Goal: Information Seeking & Learning: Check status

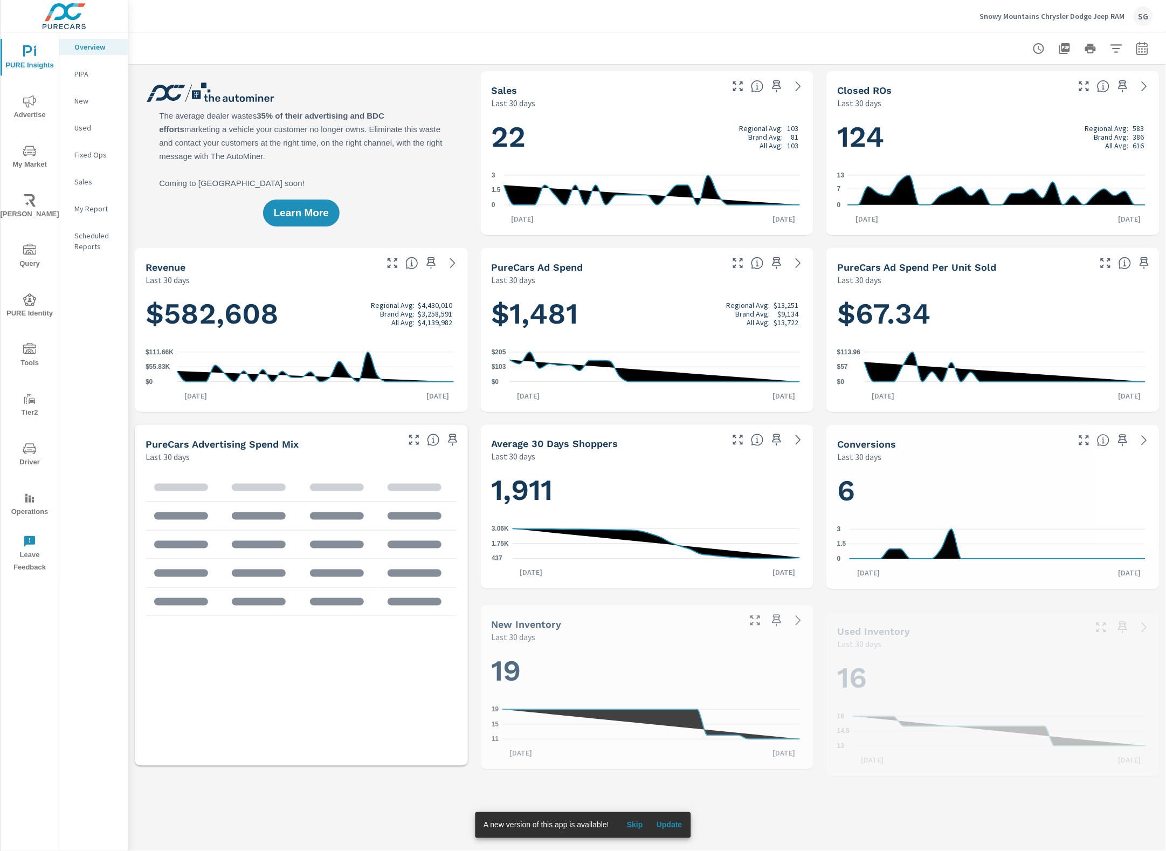
scroll to position [1, 0]
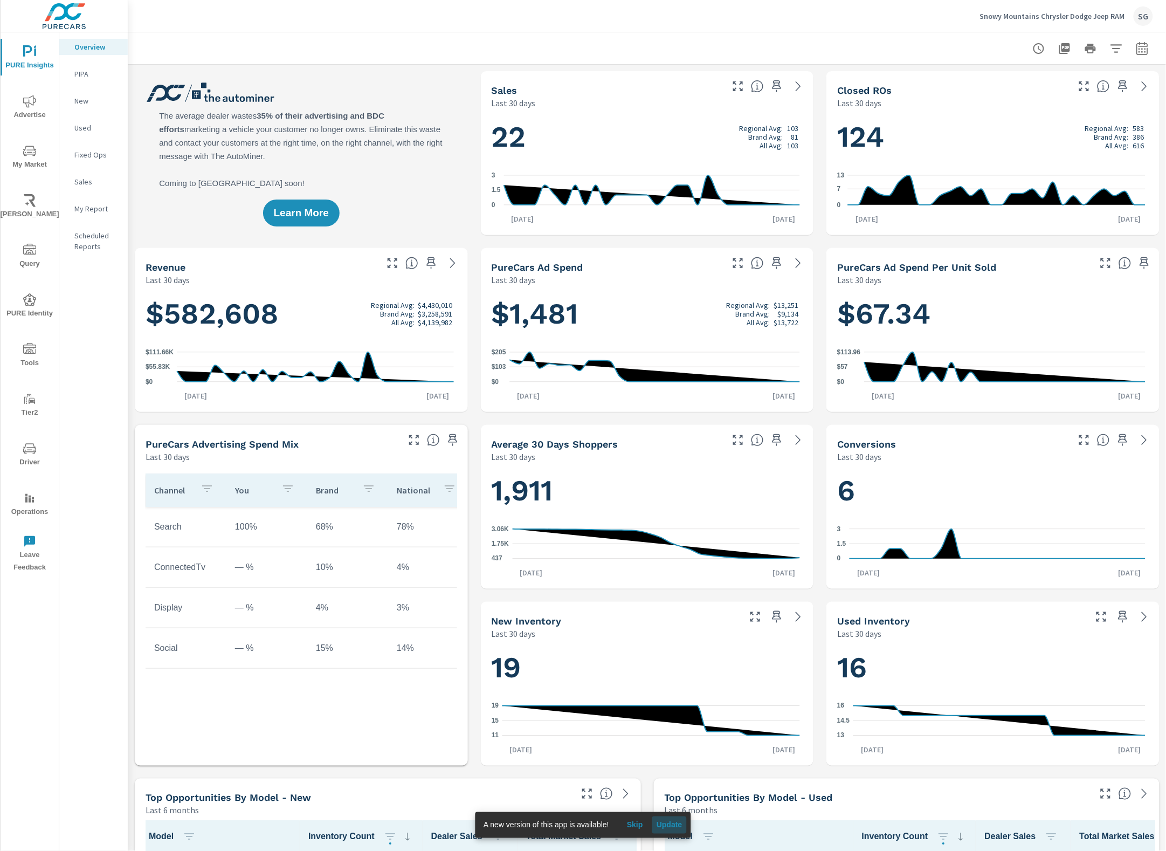
click at [671, 825] on span "Update" at bounding box center [670, 825] width 26 height 10
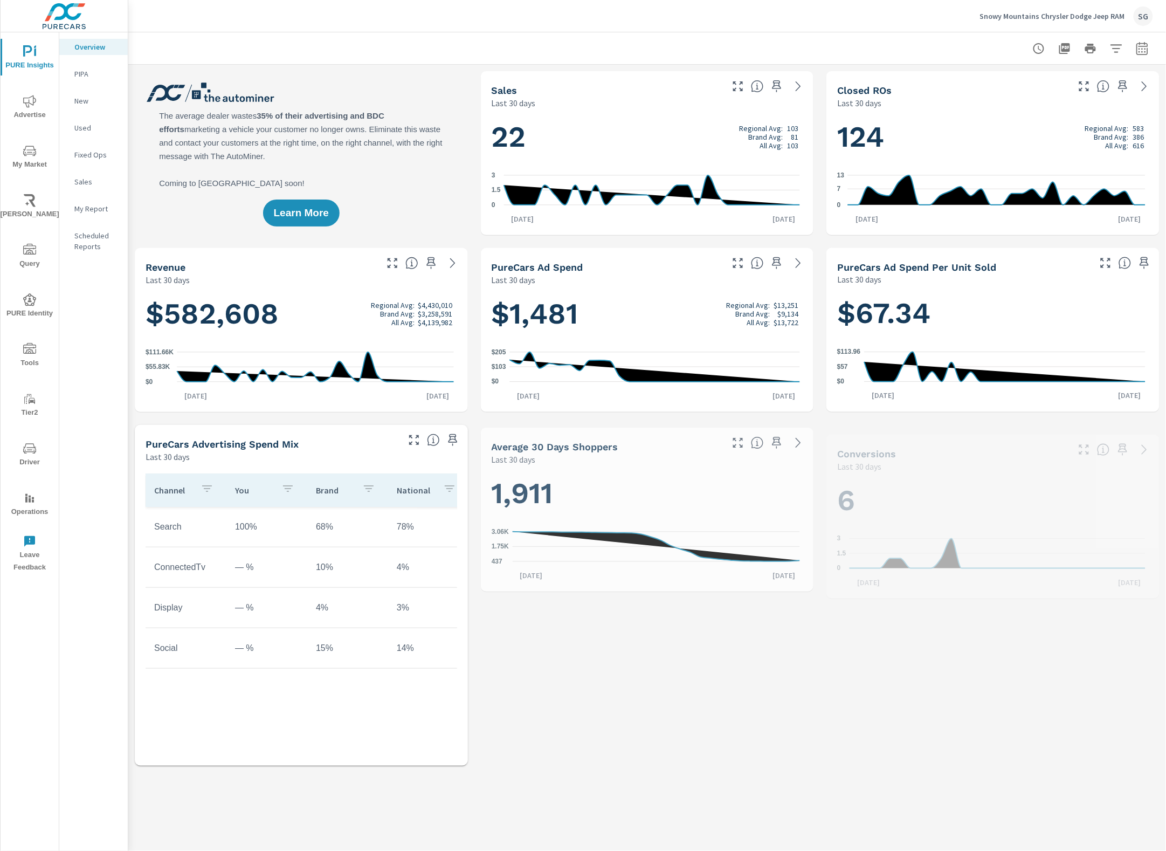
scroll to position [1, 0]
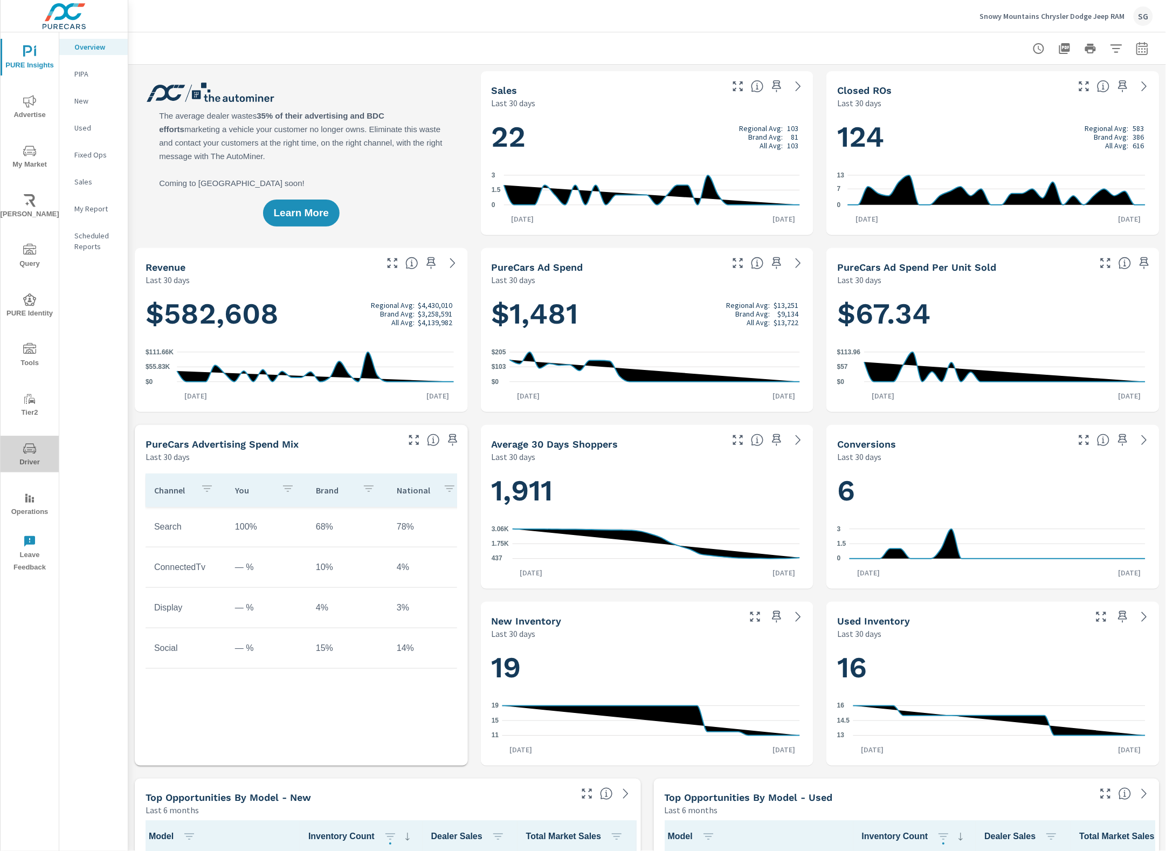
click at [29, 457] on span "Driver" at bounding box center [30, 455] width 52 height 26
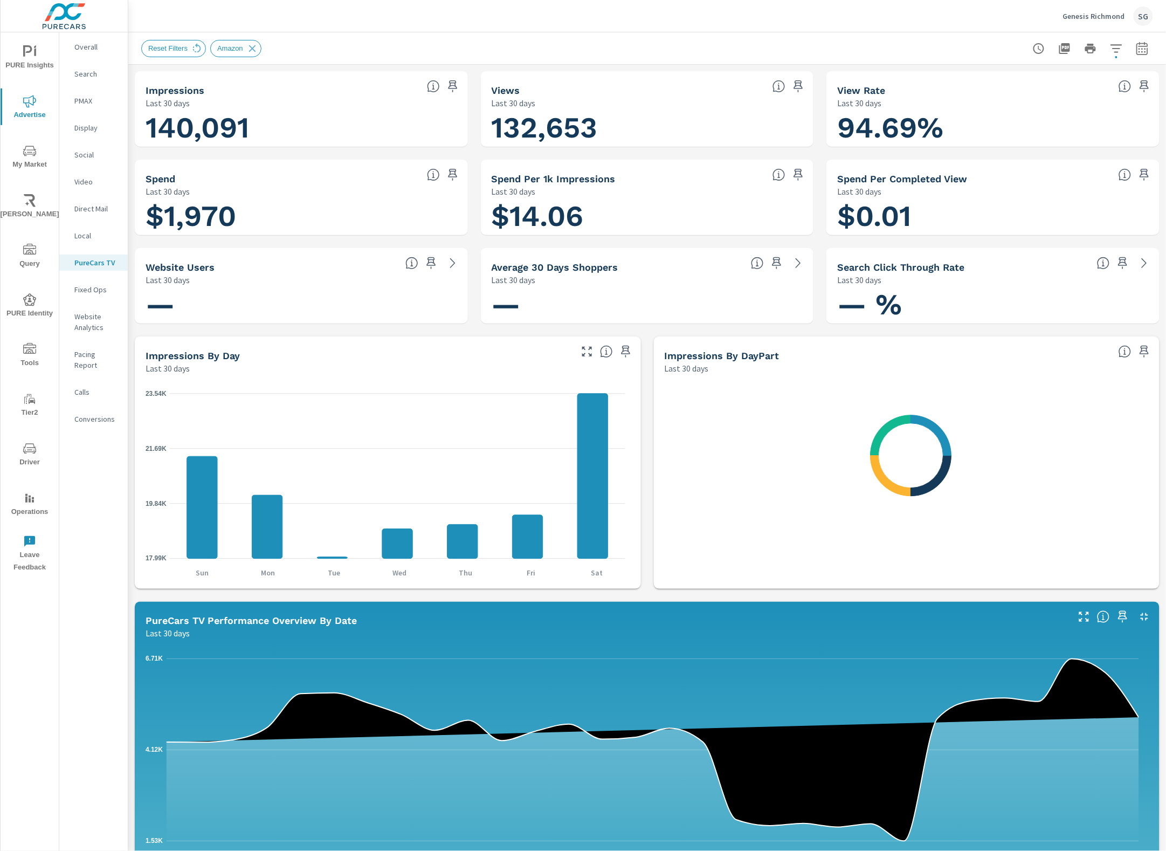
scroll to position [1, 0]
click at [100, 414] on p "Conversions" at bounding box center [96, 419] width 45 height 11
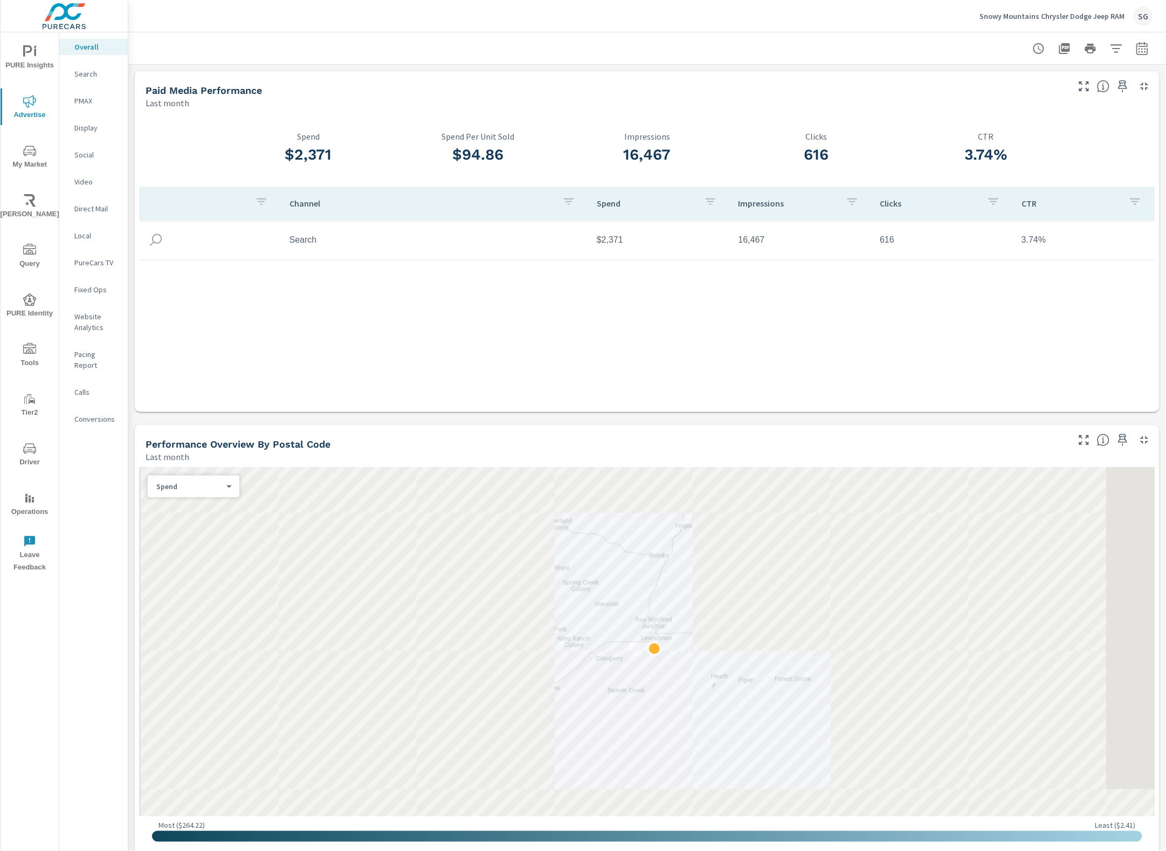
click at [97, 396] on nav "Overall Search PMAX Display Social Video Direct Mail Local PureCars TV Fixed Op…" at bounding box center [93, 237] width 68 height 410
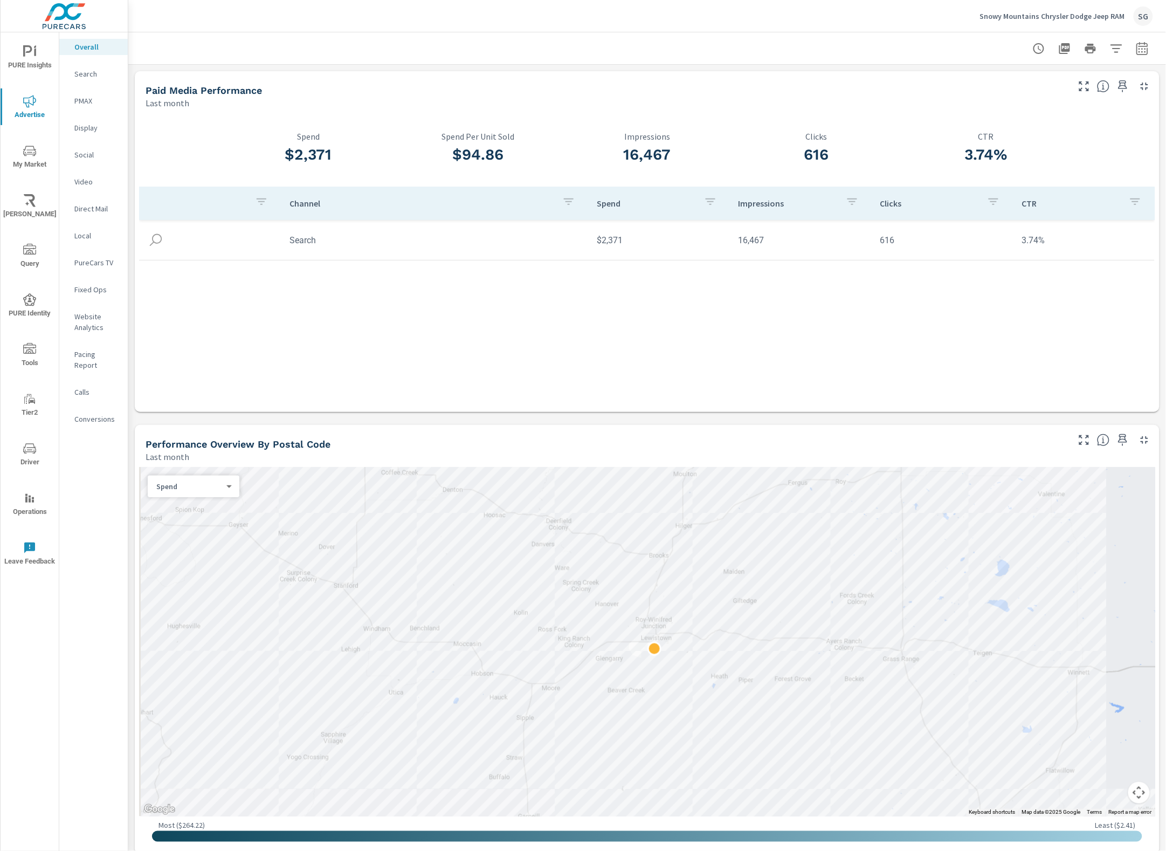
click at [87, 414] on p "Conversions" at bounding box center [96, 419] width 45 height 11
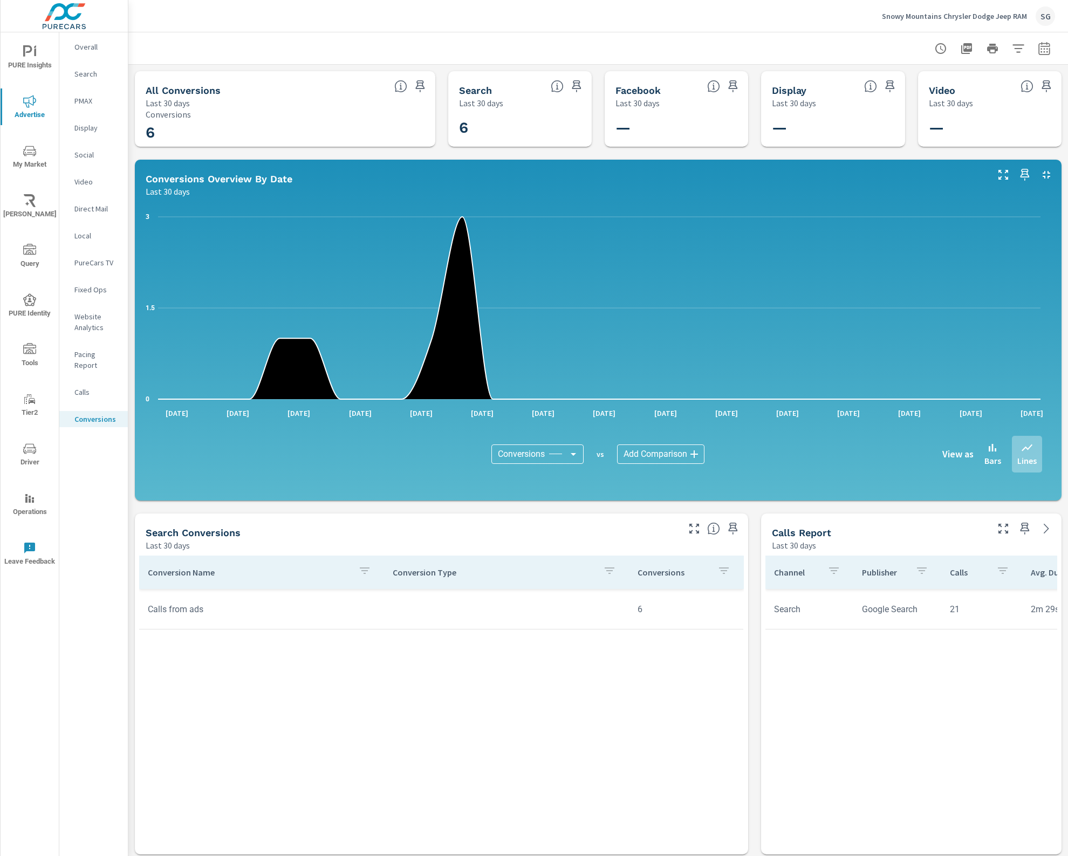
click at [33, 444] on icon "nav menu" at bounding box center [29, 448] width 13 height 13
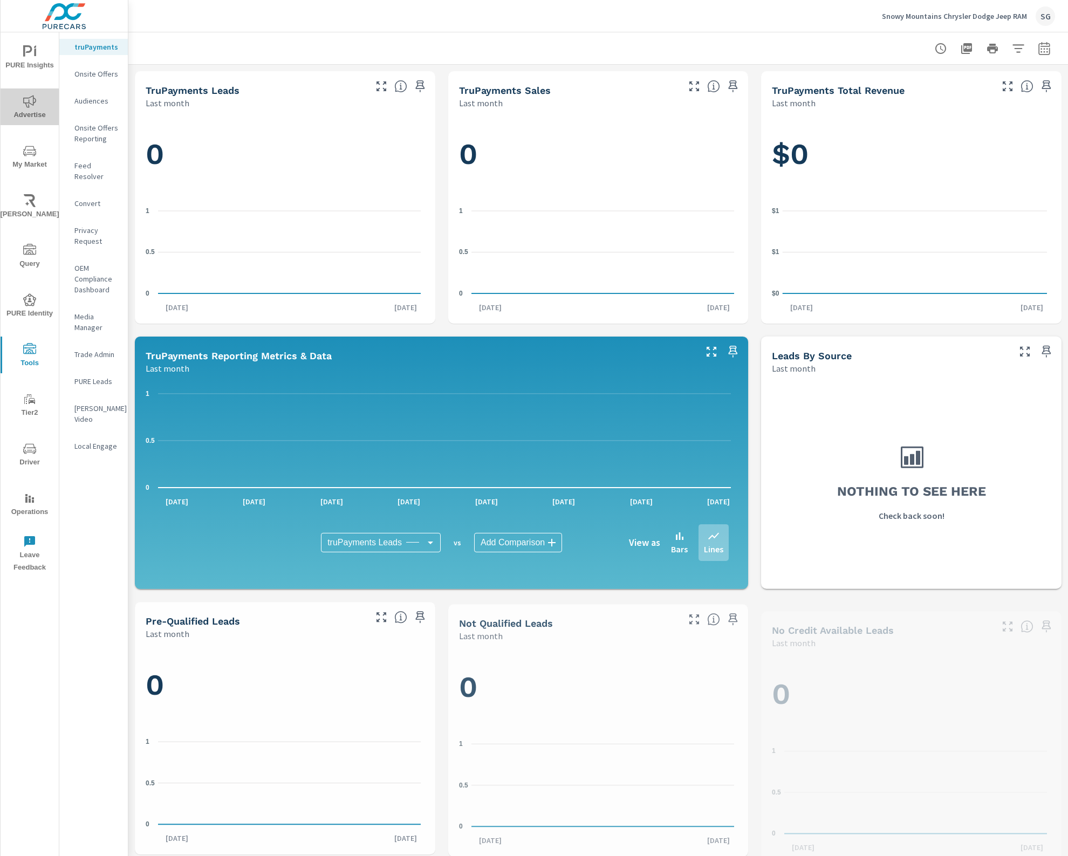
click at [23, 115] on span "Advertise" at bounding box center [30, 108] width 52 height 26
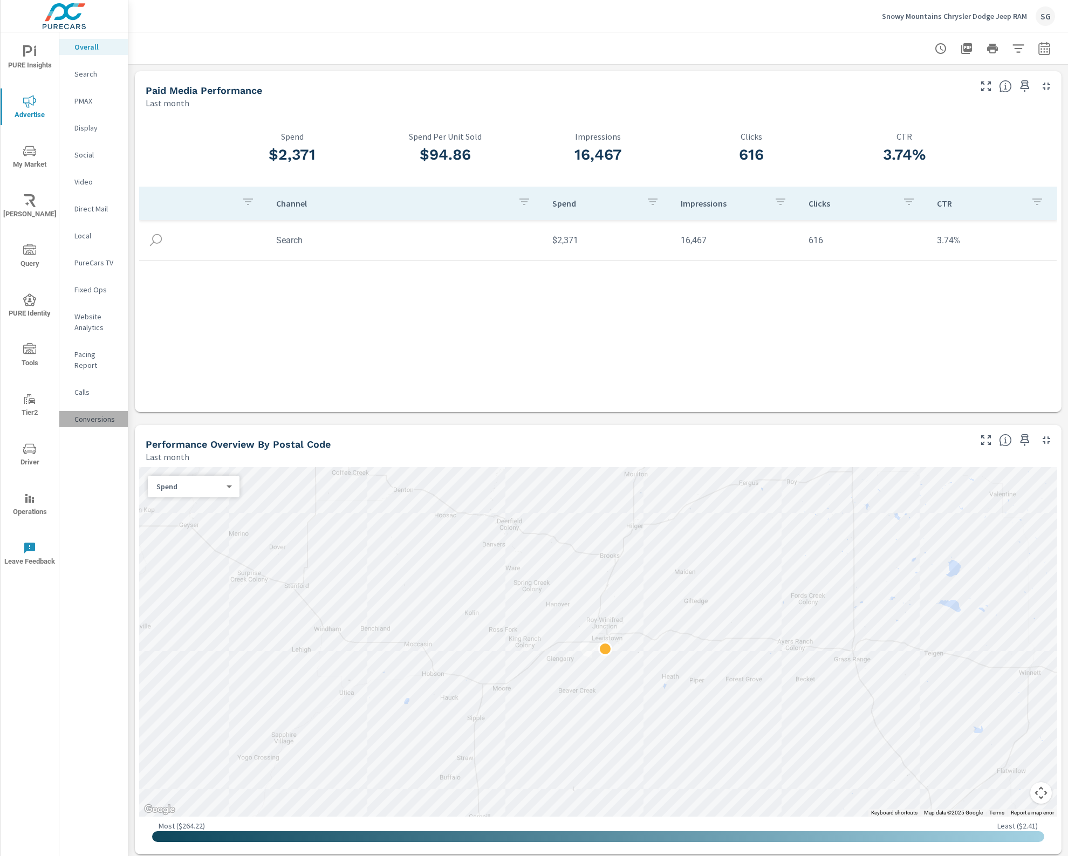
click at [79, 414] on p "Conversions" at bounding box center [96, 419] width 45 height 11
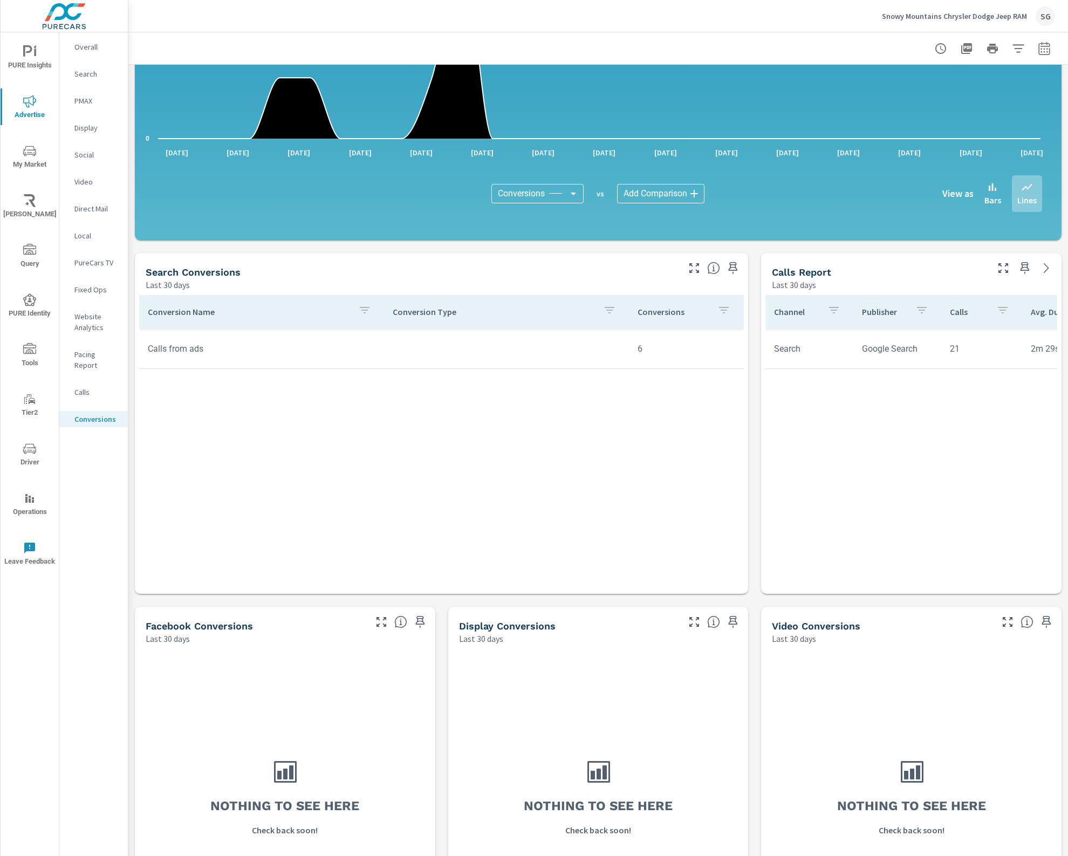
scroll to position [270, 0]
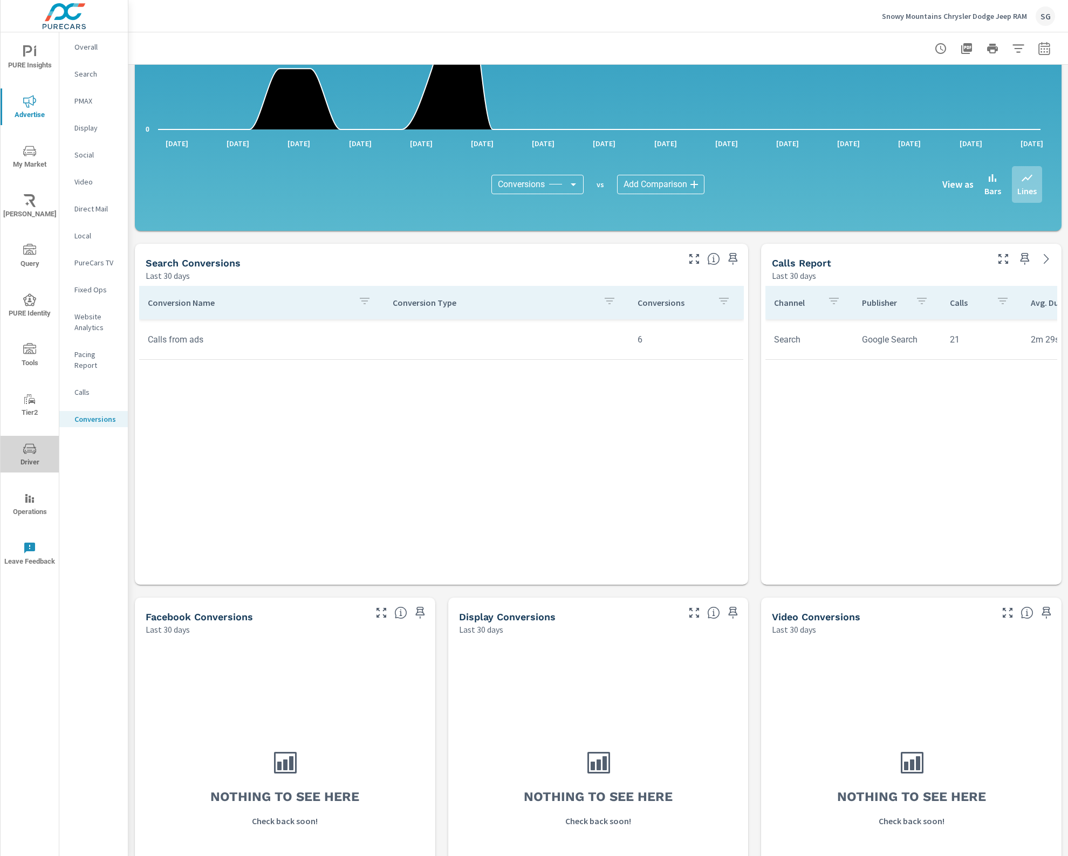
click at [27, 444] on icon "nav menu" at bounding box center [29, 448] width 13 height 13
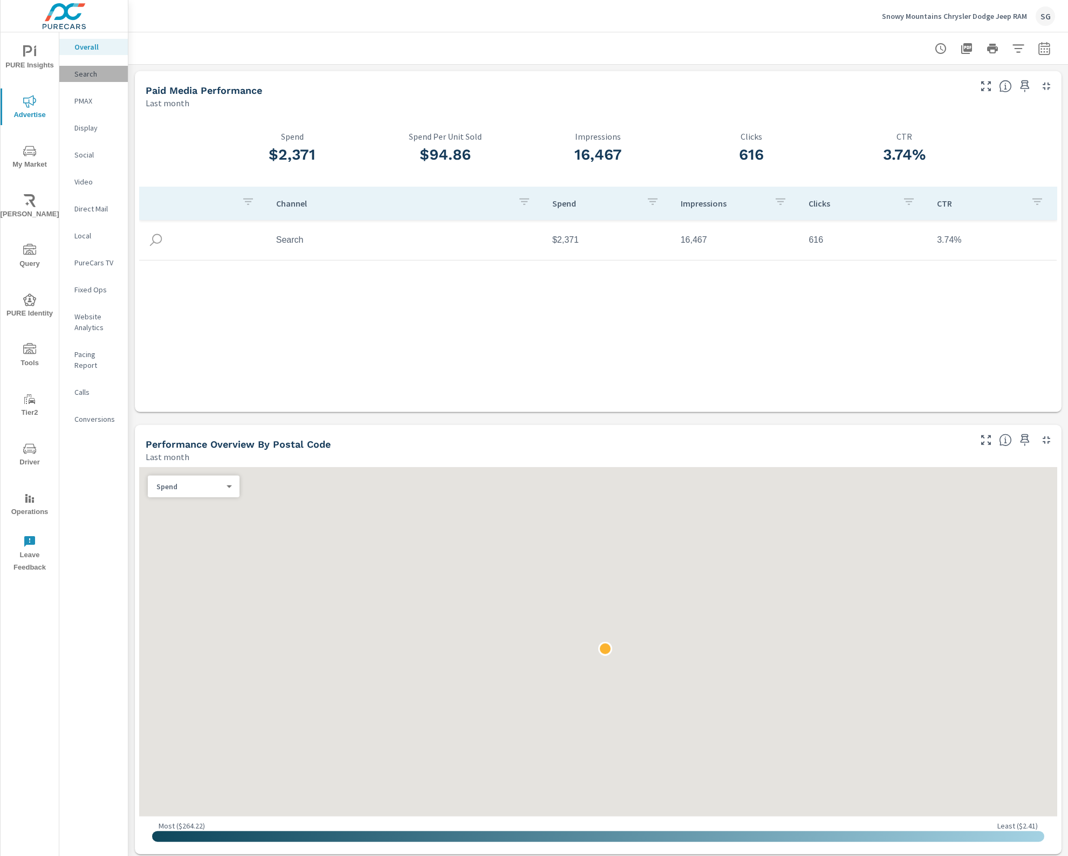
click at [90, 79] on p "Search" at bounding box center [96, 73] width 45 height 11
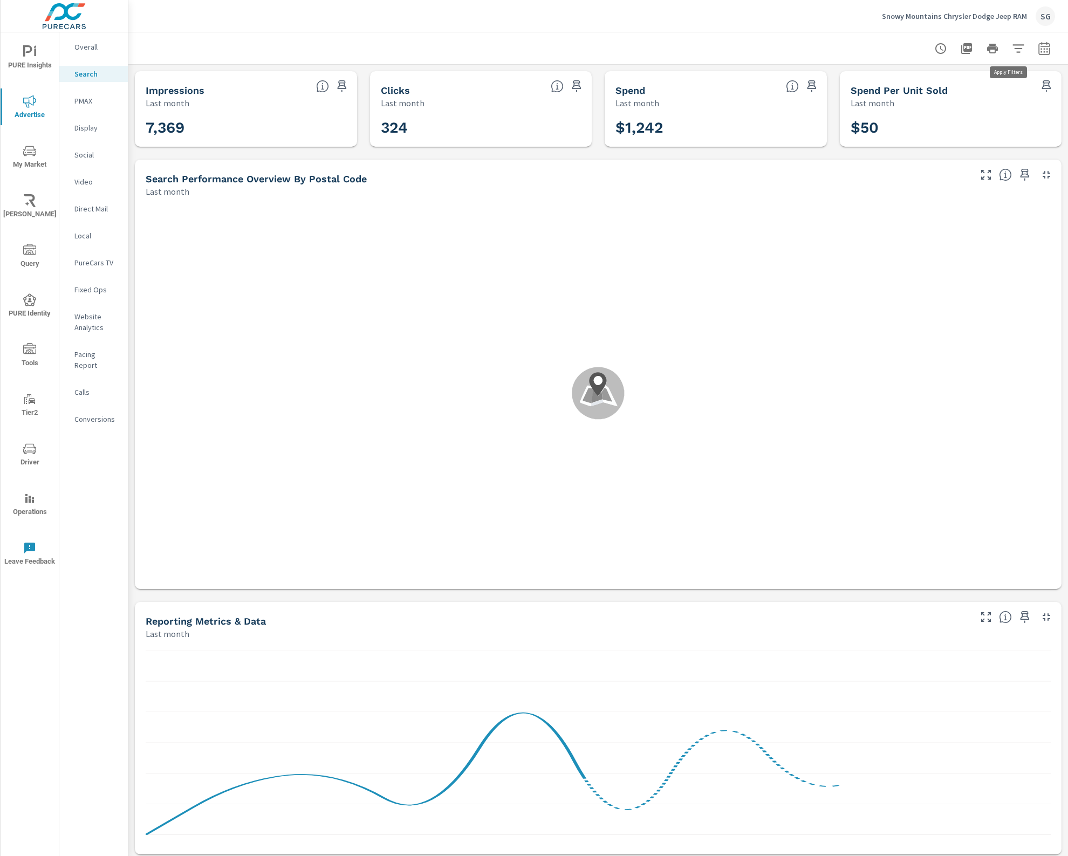
click at [1011, 42] on icon "button" at bounding box center [1017, 48] width 13 height 13
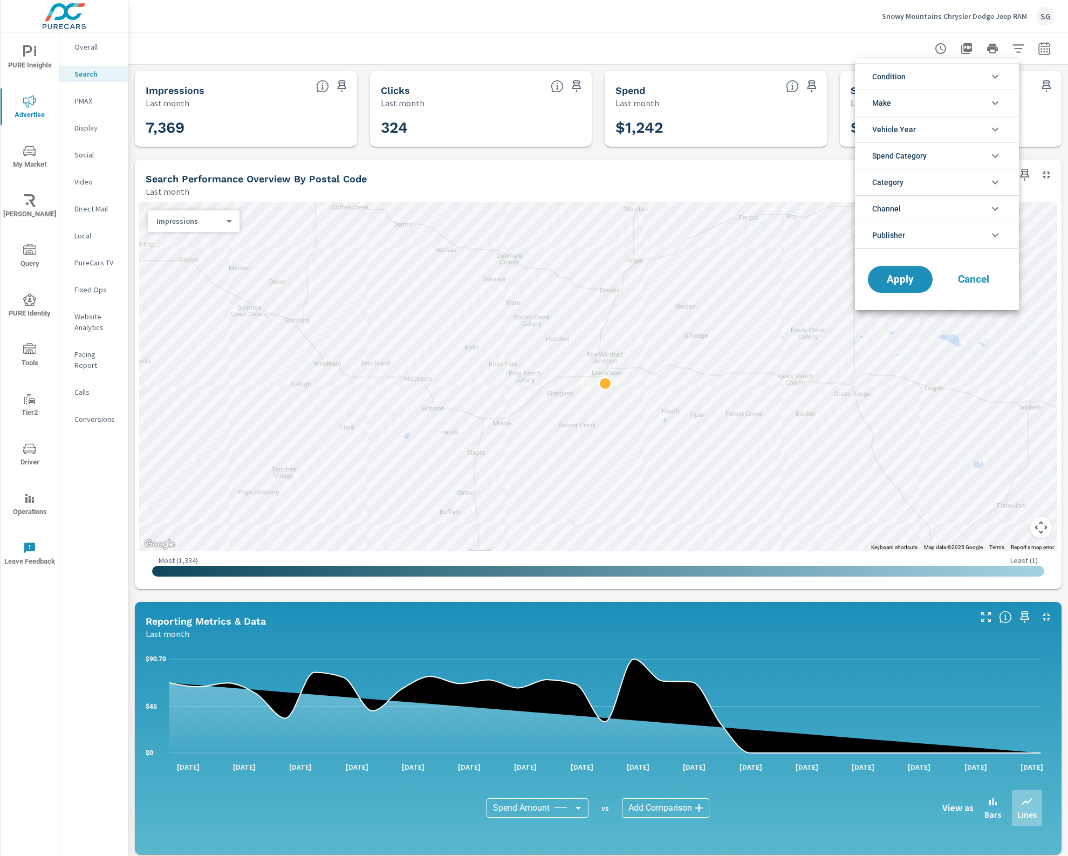
drag, startPoint x: 901, startPoint y: 219, endPoint x: 893, endPoint y: 219, distance: 7.5
click at [900, 220] on li "Channel" at bounding box center [937, 208] width 164 height 26
click at [886, 263] on span "Publisher" at bounding box center [888, 259] width 33 height 26
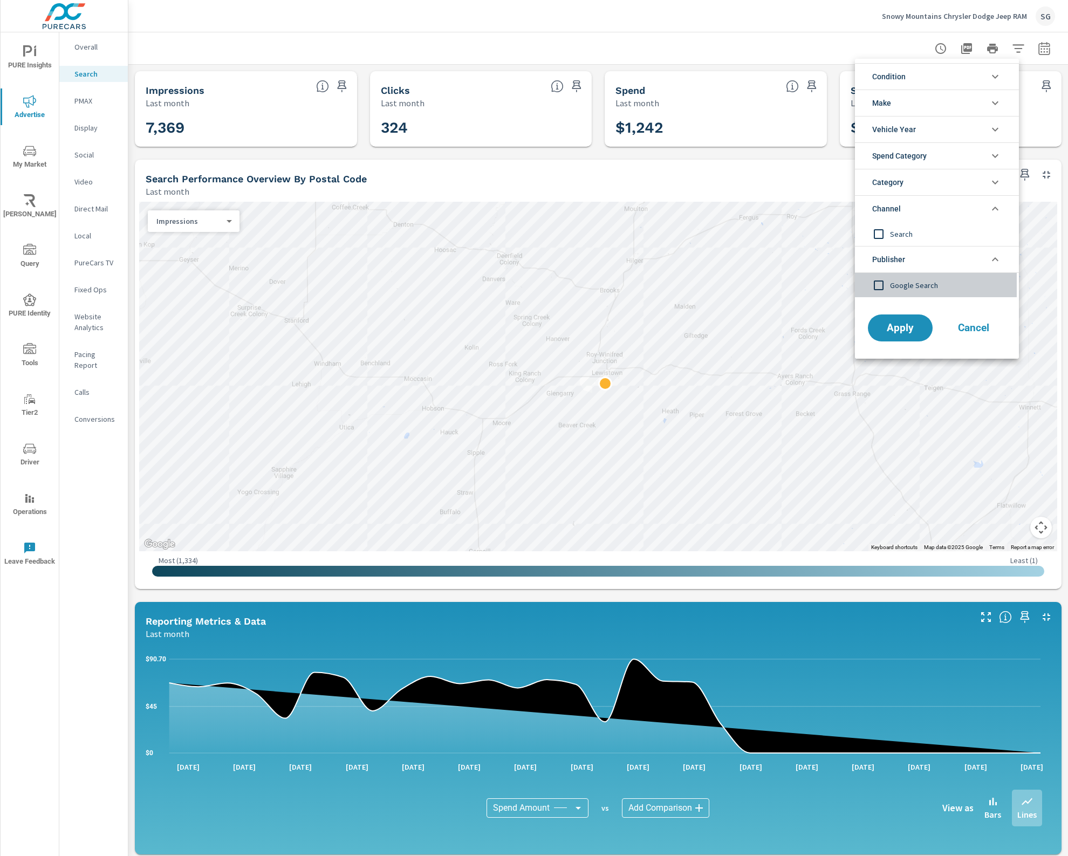
click at [880, 288] on input "filter options" at bounding box center [878, 285] width 23 height 23
drag, startPoint x: 899, startPoint y: 332, endPoint x: 834, endPoint y: 314, distance: 67.5
click at [898, 331] on span "Apply" at bounding box center [899, 328] width 43 height 10
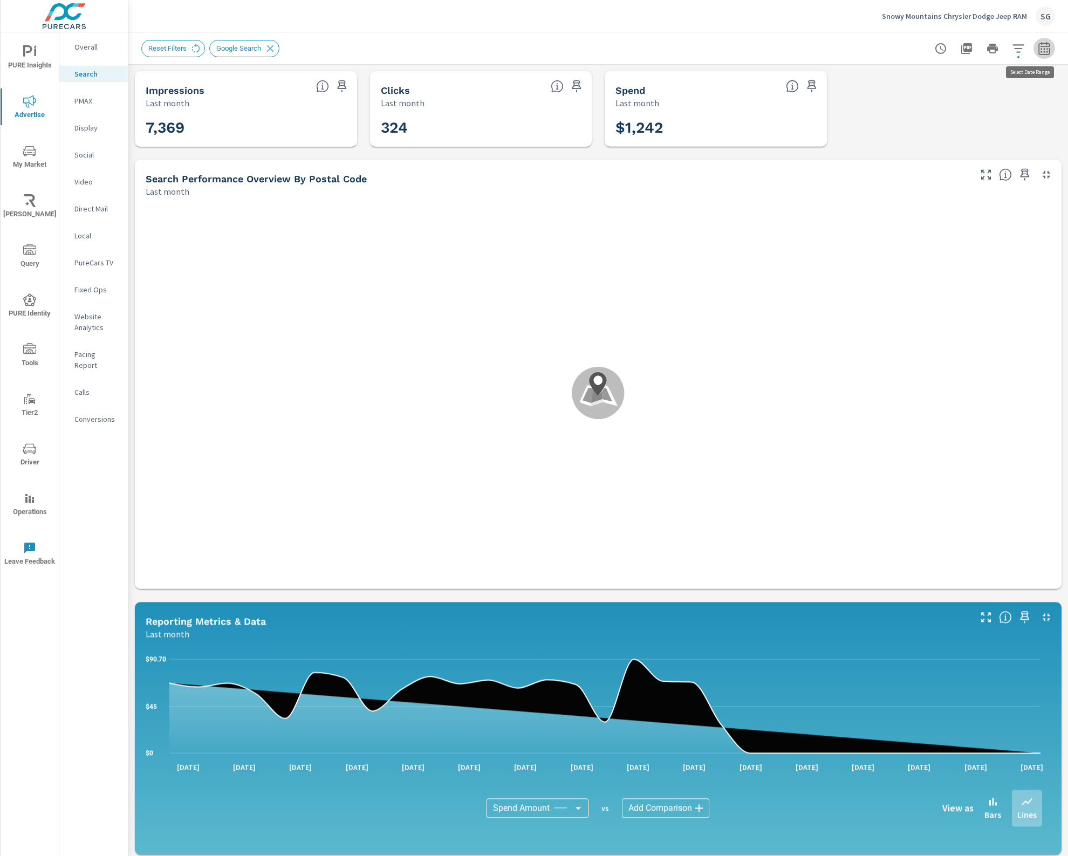
click at [1040, 51] on icon "button" at bounding box center [1043, 50] width 7 height 4
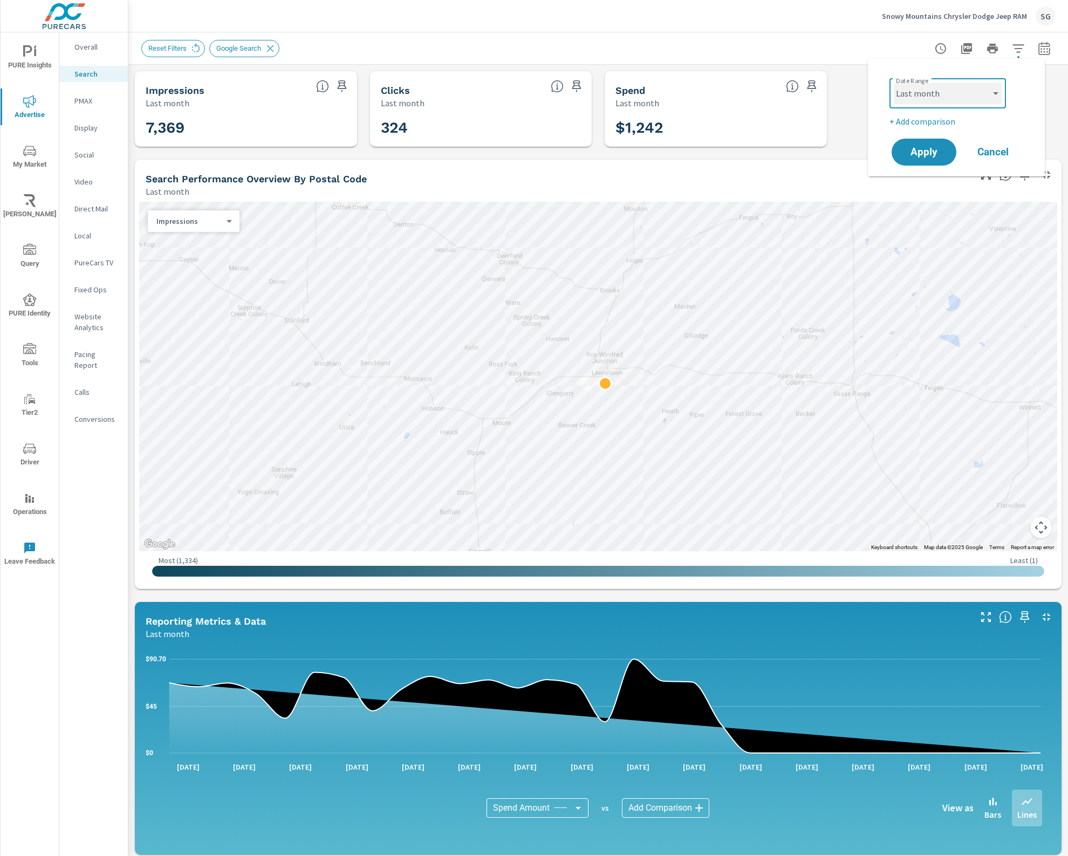
drag, startPoint x: 968, startPoint y: 100, endPoint x: 964, endPoint y: 95, distance: 6.5
click at [968, 100] on select "Custom Yesterday Last week Last 7 days Last 14 days Last 30 days Last 45 days L…" at bounding box center [947, 93] width 108 height 22
click at [893, 82] on select "Custom Yesterday Last week Last 7 days Last 14 days Last 30 days Last 45 days L…" at bounding box center [947, 93] width 108 height 22
select select "Last 30 days"
click at [923, 154] on span "Apply" at bounding box center [923, 152] width 44 height 10
